Goal: Navigation & Orientation: Find specific page/section

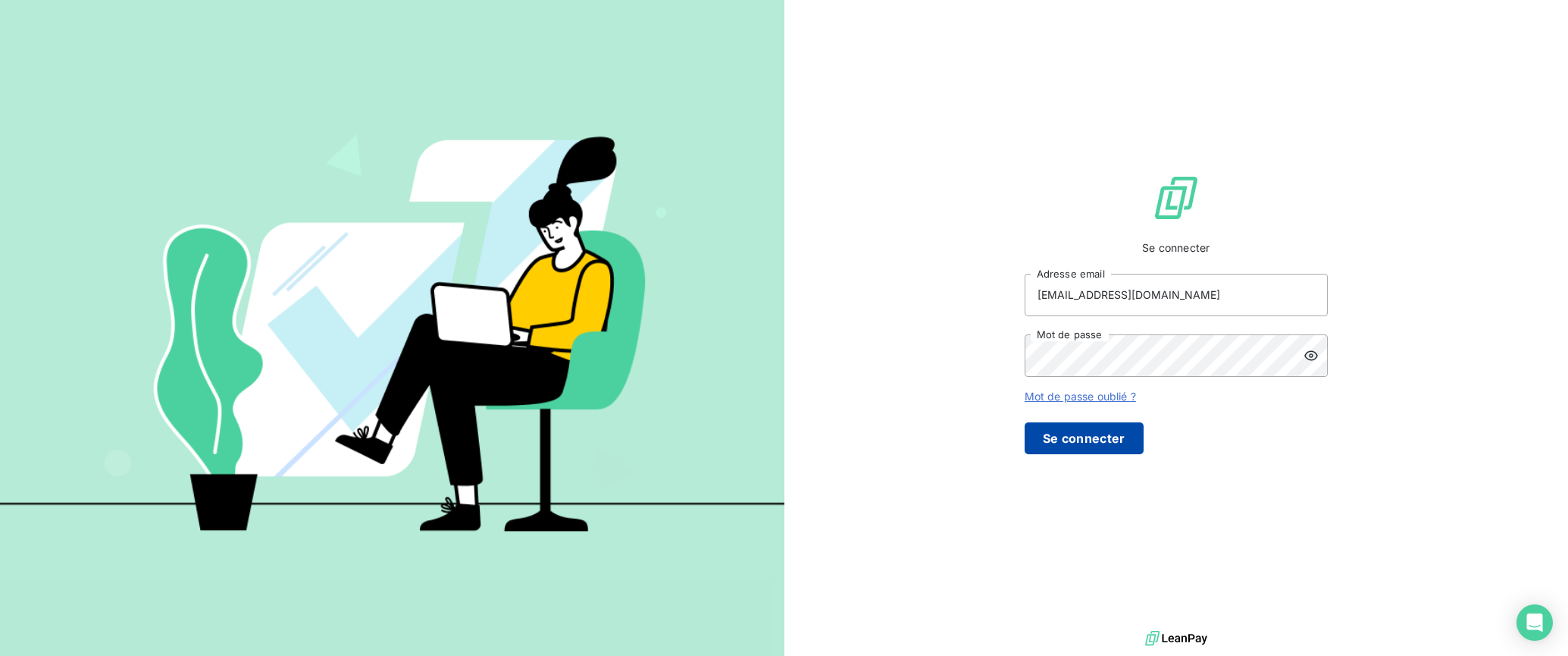
click at [1144, 455] on button "Se connecter" at bounding box center [1084, 439] width 119 height 32
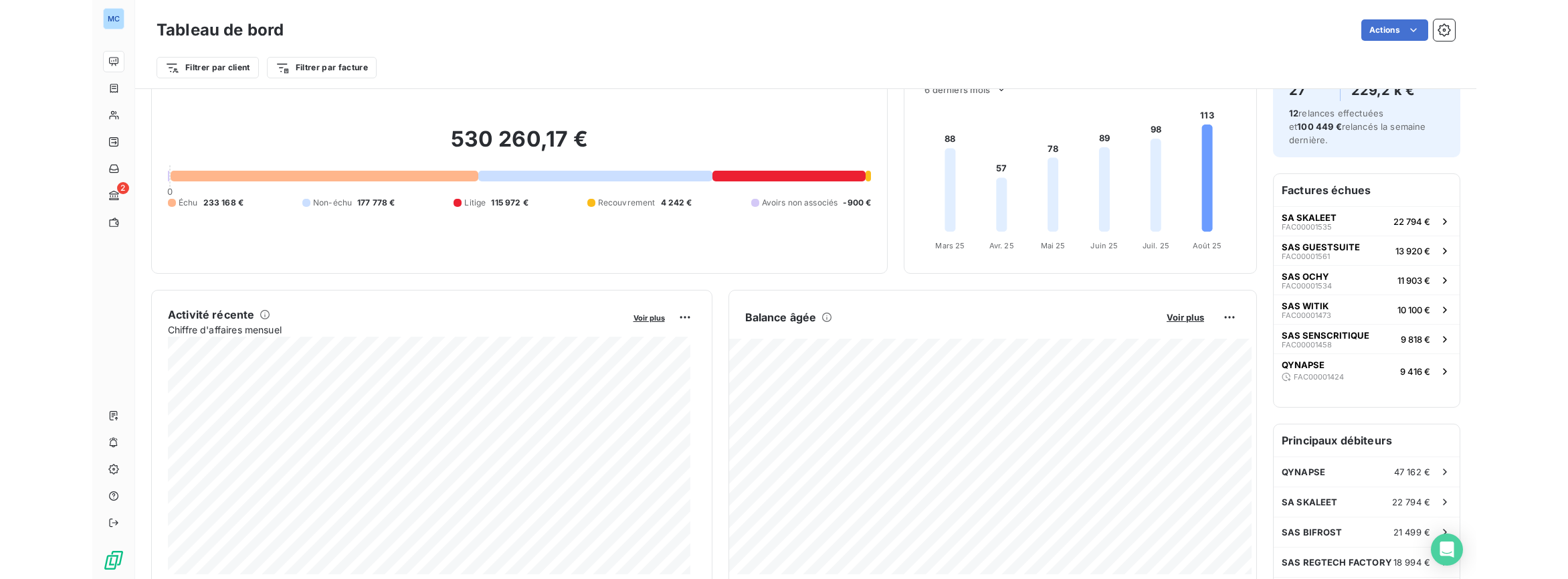
scroll to position [58, 0]
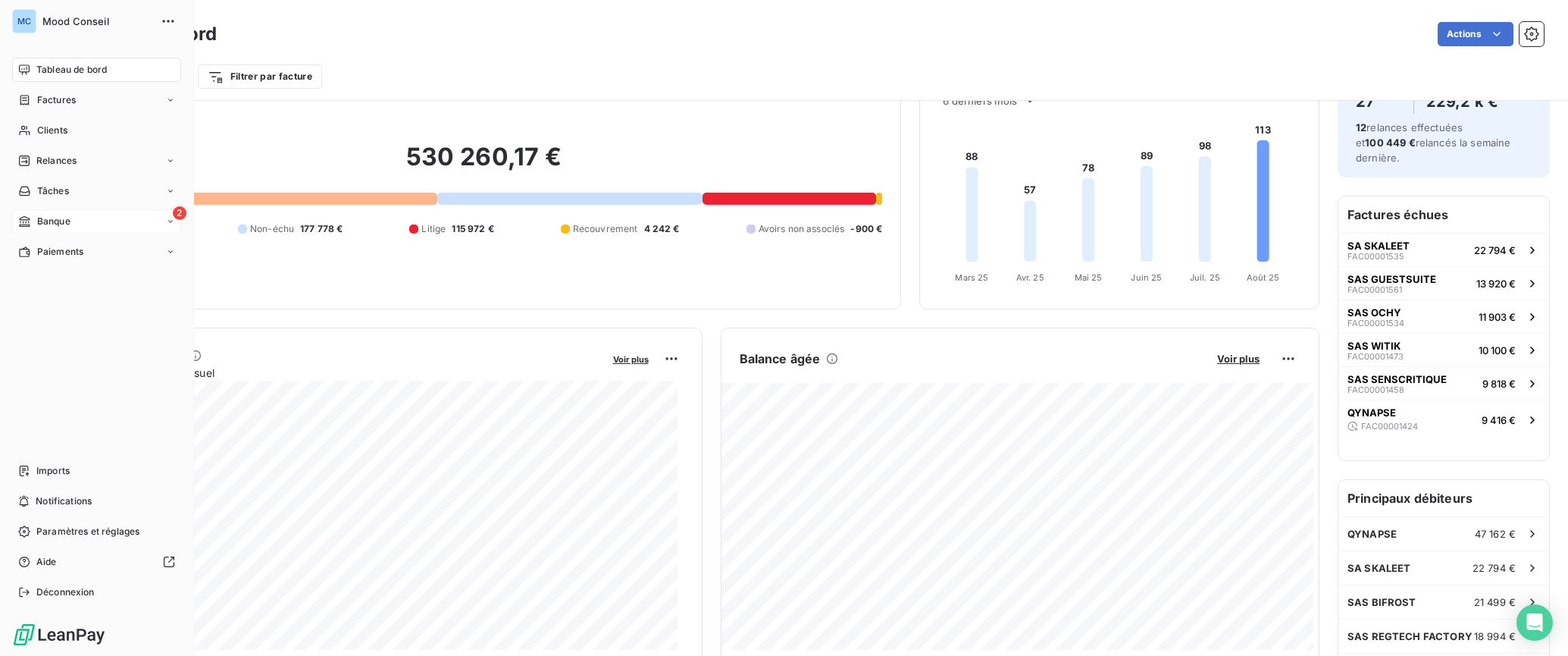
click at [31, 221] on div "Banque" at bounding box center [44, 221] width 52 height 13
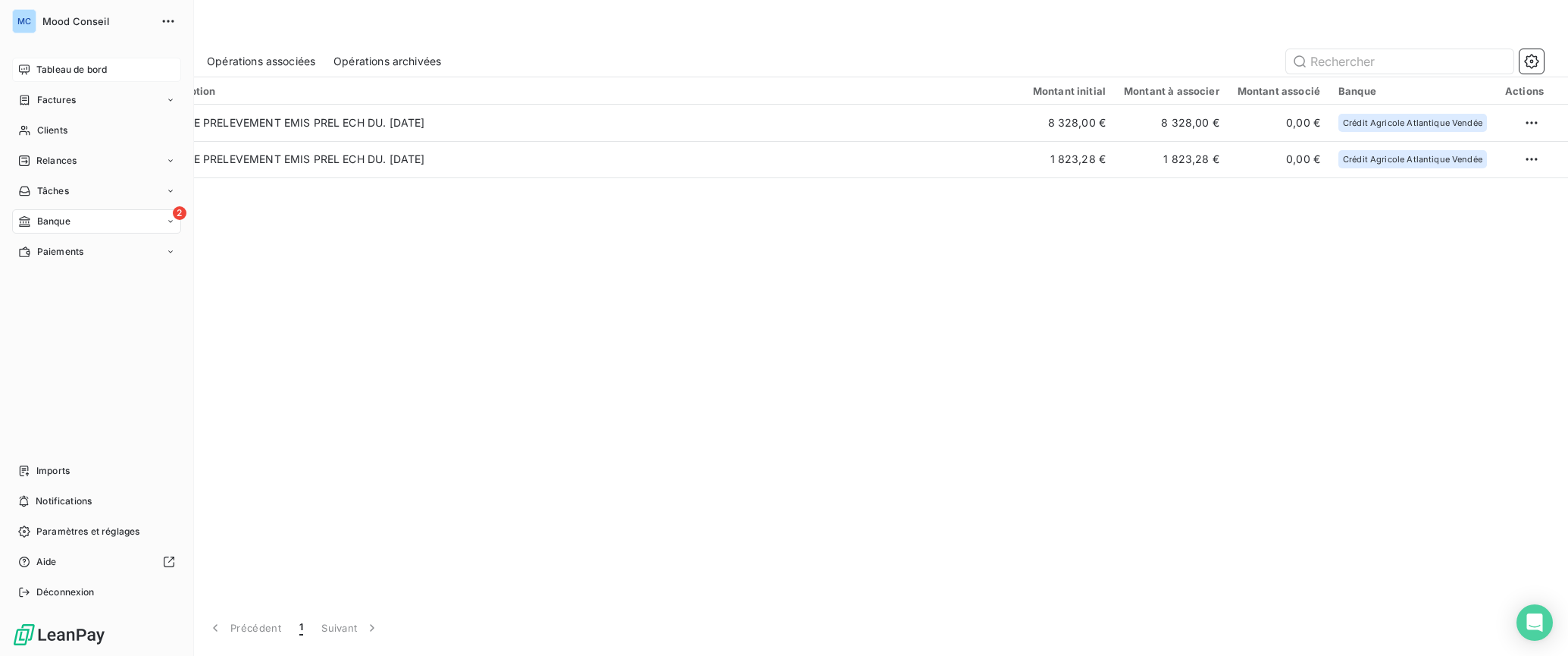
click at [42, 68] on span "Tableau de bord" at bounding box center [72, 69] width 71 height 13
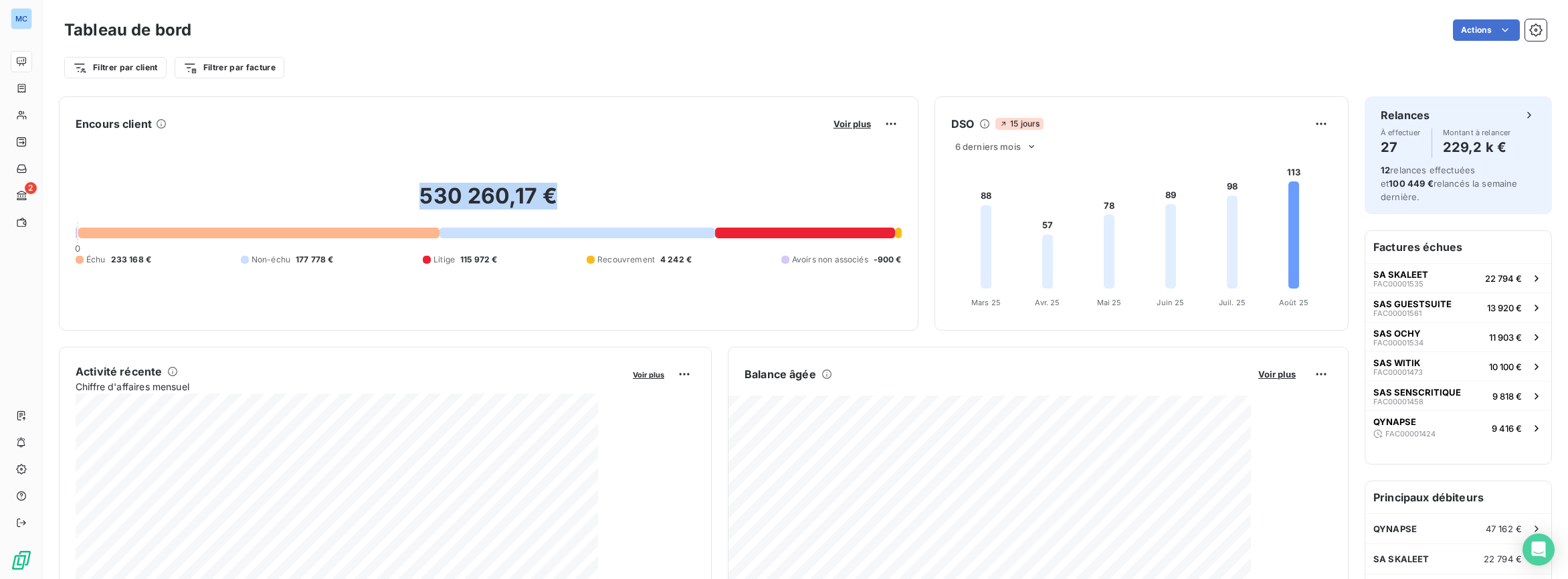
drag, startPoint x: 554, startPoint y: 195, endPoint x: 370, endPoint y: 203, distance: 184.2
click at [370, 203] on h2 "530 260,17 €" at bounding box center [489, 202] width 826 height 40
click at [350, 199] on h2 "530 260,17 €" at bounding box center [489, 202] width 826 height 40
